Goal: Check status: Check status

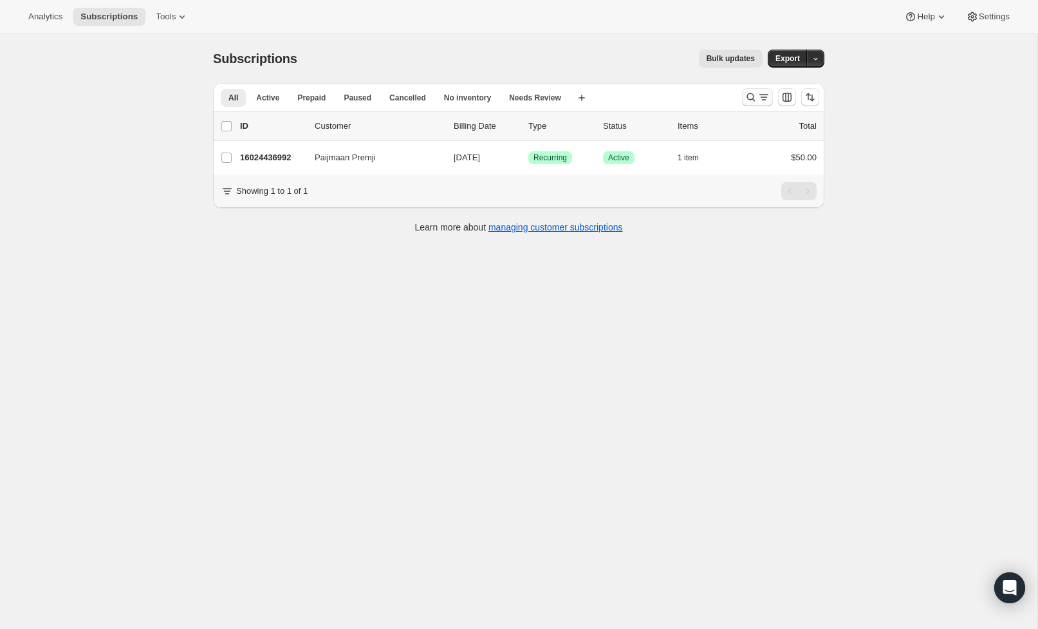
click at [748, 96] on icon "Search and filter results" at bounding box center [751, 97] width 8 height 8
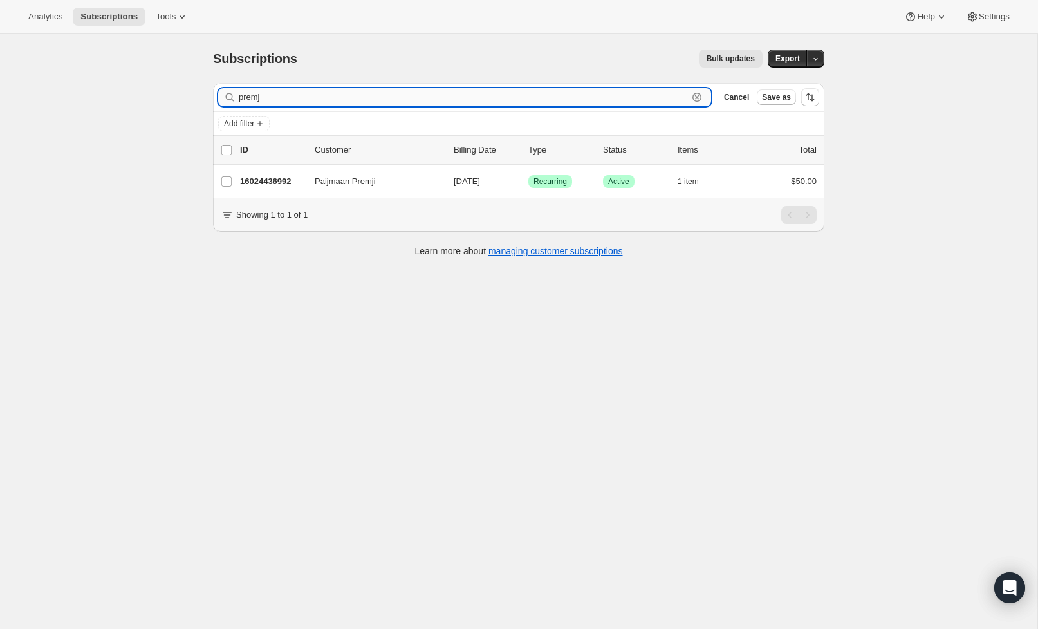
click at [703, 96] on icon "button" at bounding box center [696, 97] width 13 height 13
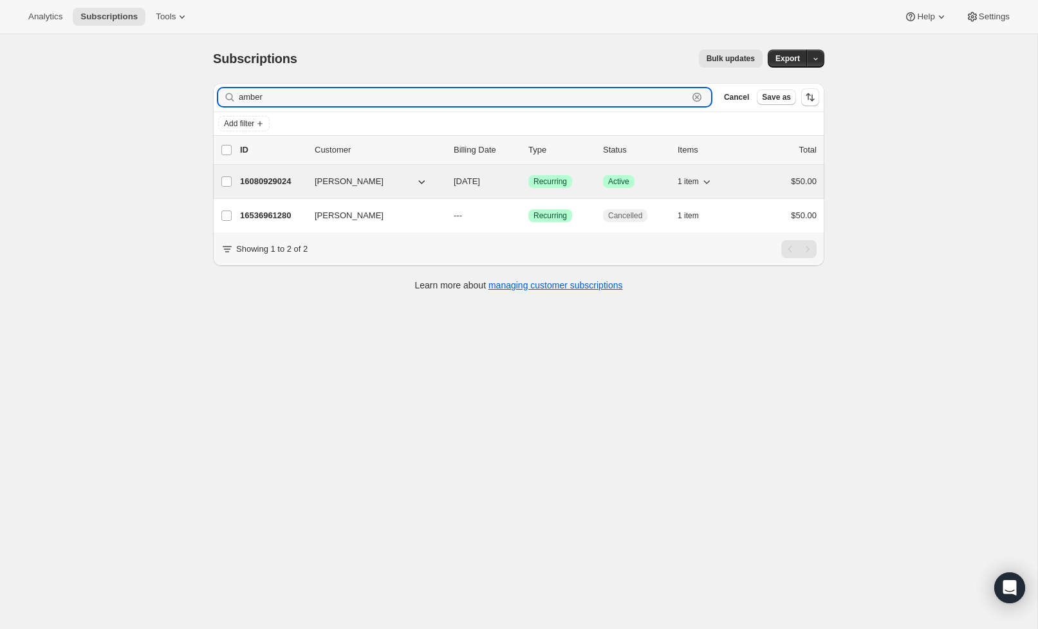
type input "amber"
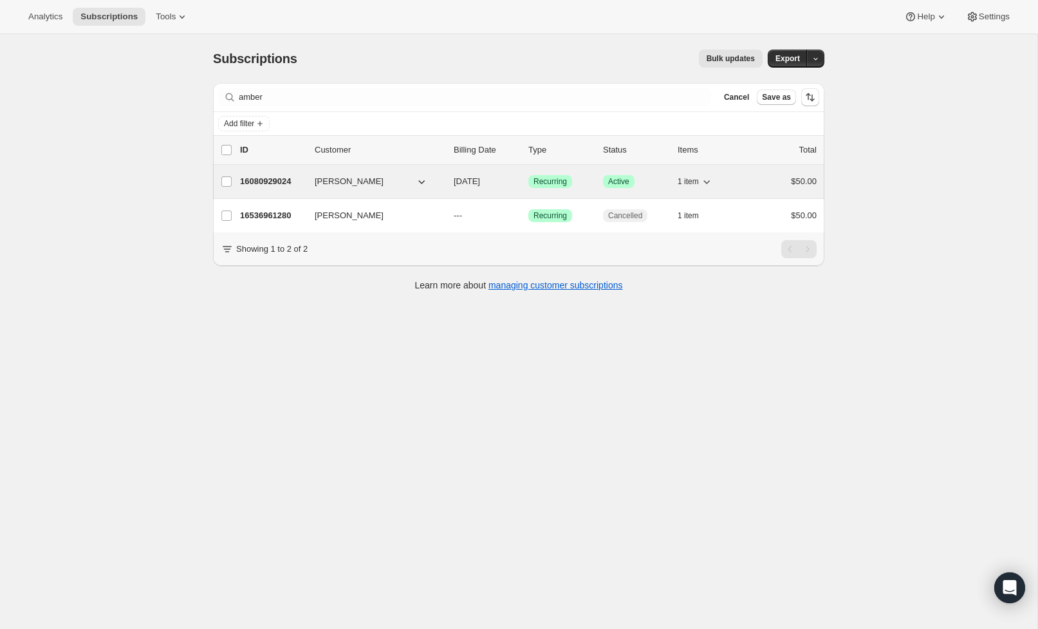
click at [293, 183] on p "16080929024" at bounding box center [272, 181] width 64 height 13
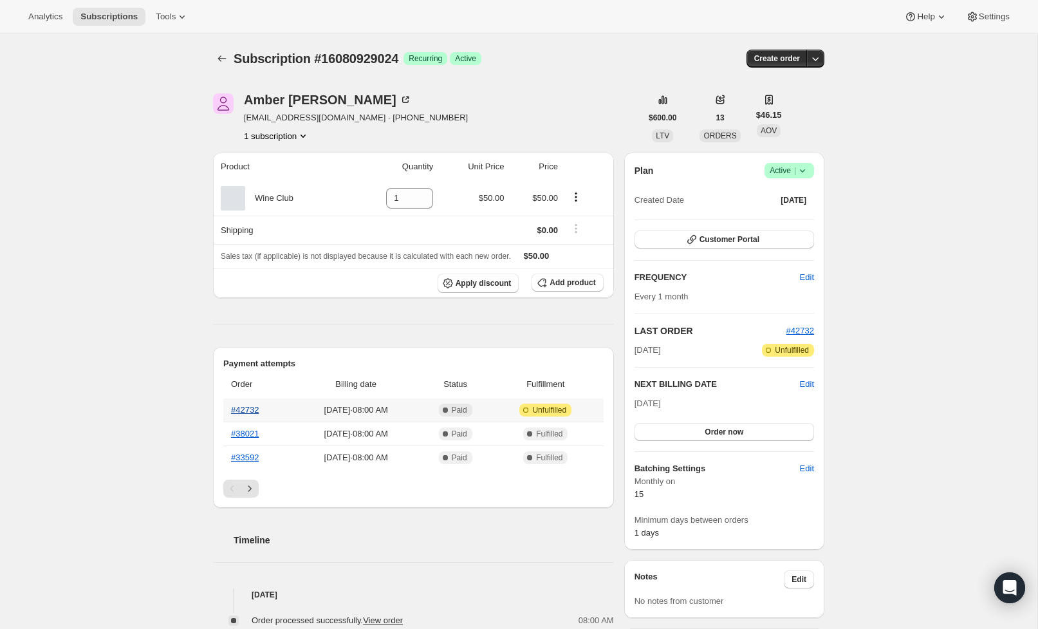
click at [239, 410] on link "#42732" at bounding box center [245, 410] width 28 height 10
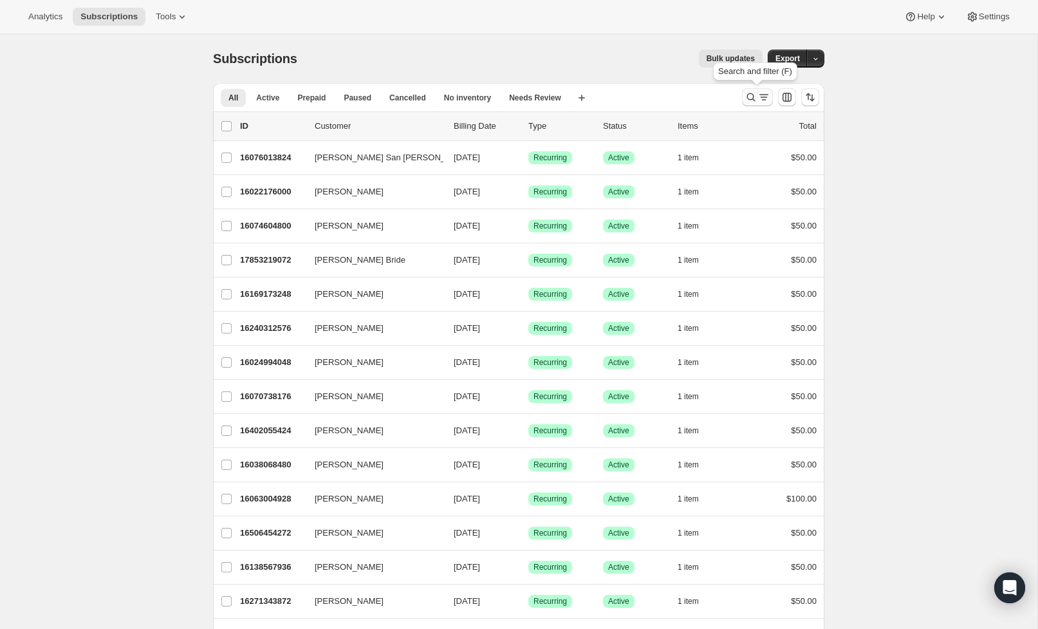
click at [752, 91] on icon "Search and filter results" at bounding box center [750, 97] width 13 height 13
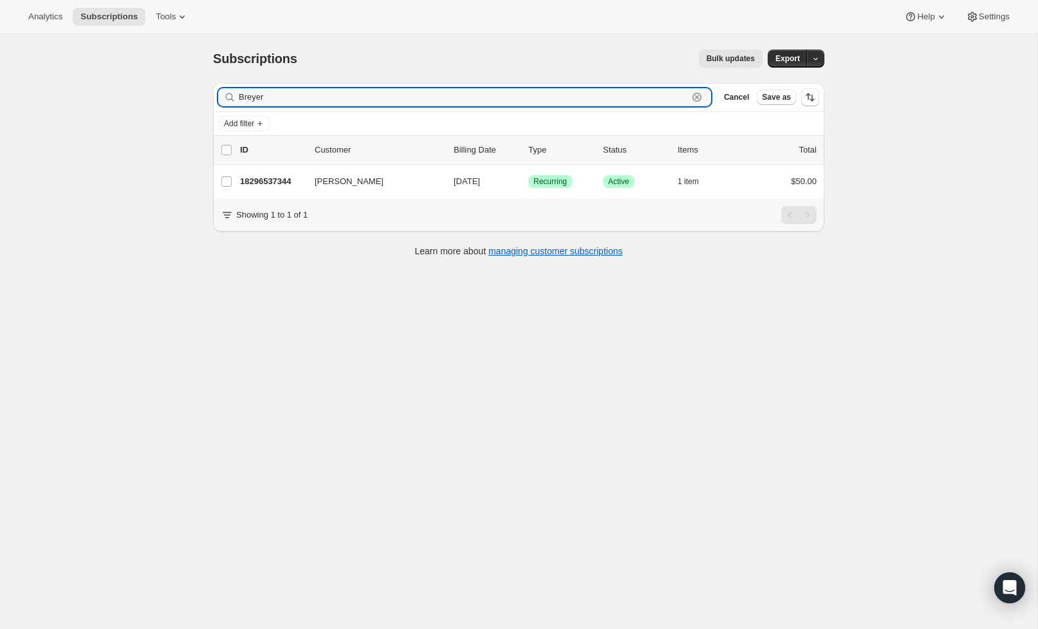
scroll to position [2, 0]
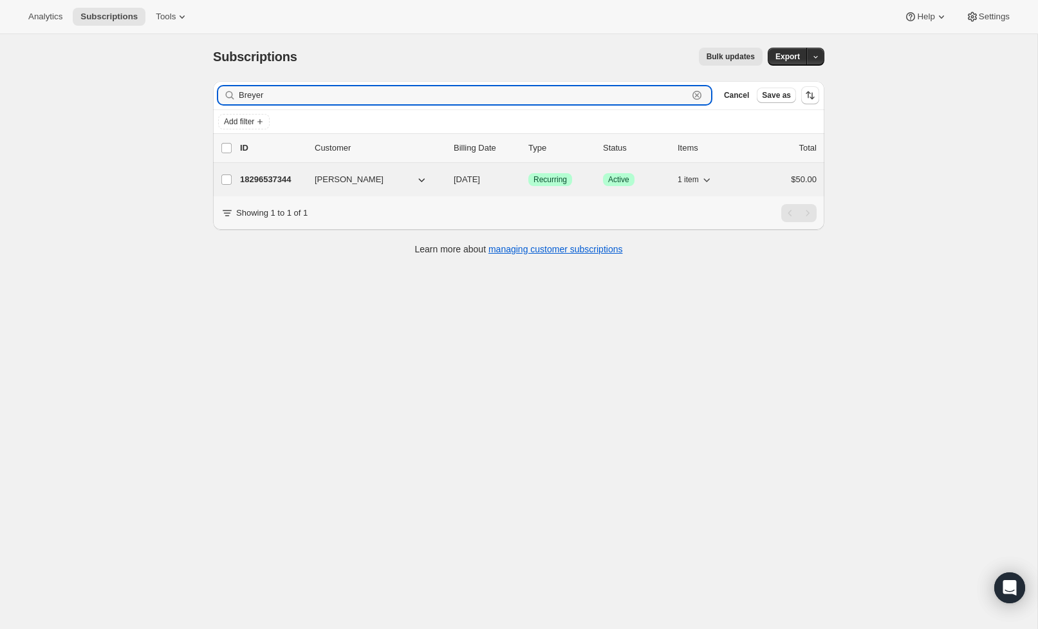
type input "Breyer"
click at [265, 178] on p "18296537344" at bounding box center [272, 179] width 64 height 13
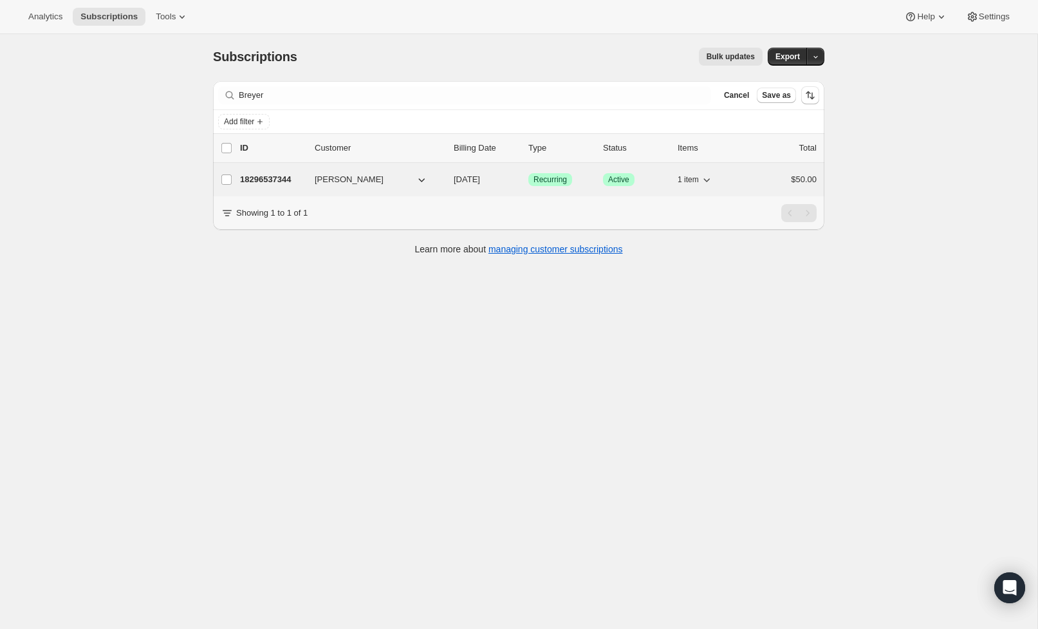
scroll to position [0, 0]
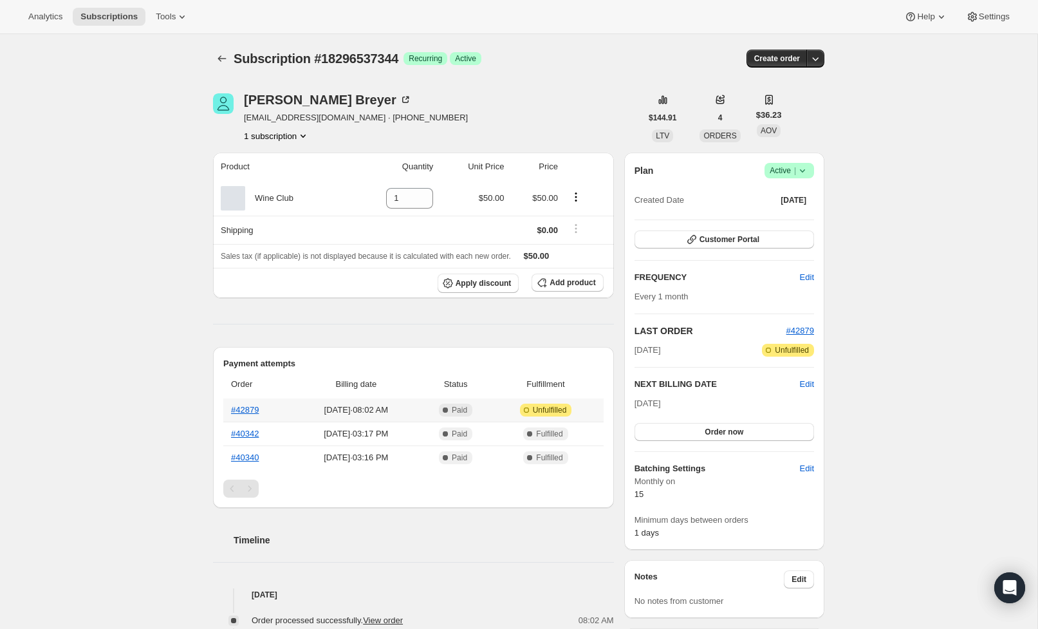
click at [253, 405] on link "#42879" at bounding box center [245, 410] width 28 height 10
